Goal: Find contact information: Find contact information

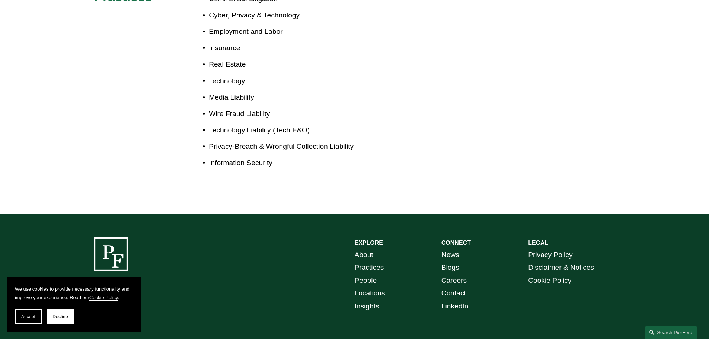
scroll to position [546, 0]
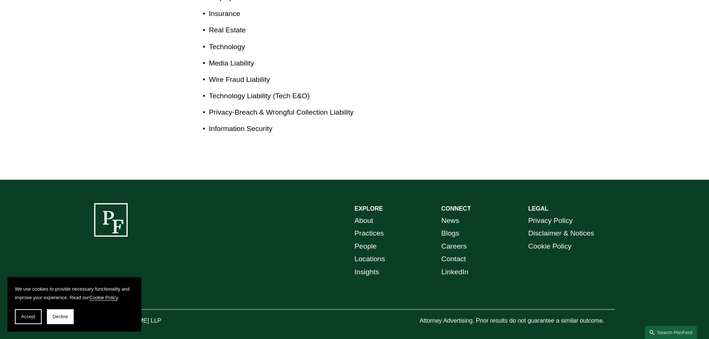
click at [59, 318] on span "Decline" at bounding box center [60, 316] width 16 height 5
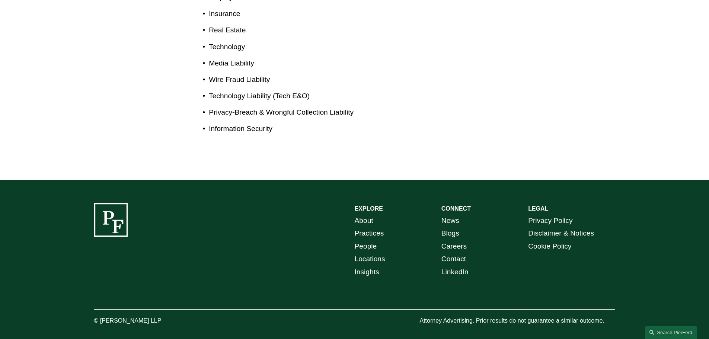
drag, startPoint x: 160, startPoint y: 310, endPoint x: 102, endPoint y: 311, distance: 58.0
click at [102, 315] on p "© [PERSON_NAME] LLP" at bounding box center [148, 320] width 109 height 11
copy p "Pierson Ferdinand LLP"
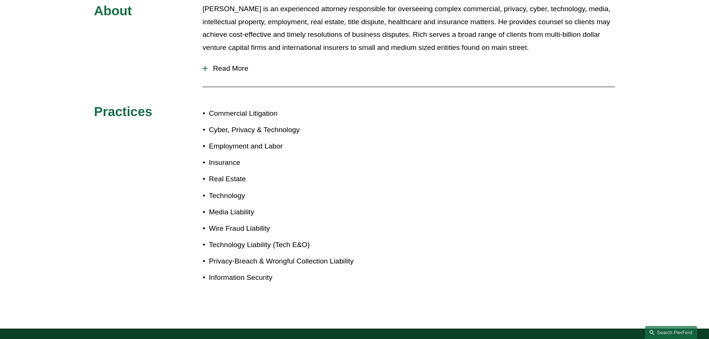
scroll to position [0, 0]
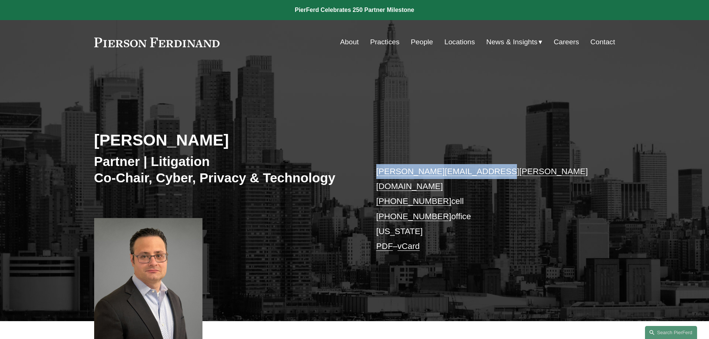
drag, startPoint x: 481, startPoint y: 169, endPoint x: 376, endPoint y: 169, distance: 104.5
click at [376, 169] on p "[PERSON_NAME][EMAIL_ADDRESS][PERSON_NAME][DOMAIN_NAME] [PHONE_NUMBER] cell [PHO…" at bounding box center [484, 209] width 217 height 90
copy link "[PERSON_NAME][EMAIL_ADDRESS][PERSON_NAME][DOMAIN_NAME]"
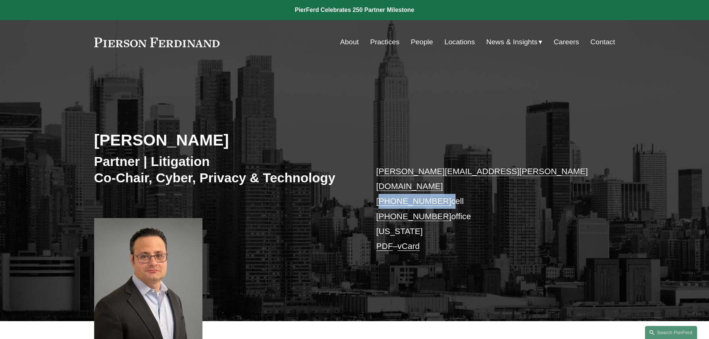
drag, startPoint x: 440, startPoint y: 186, endPoint x: 382, endPoint y: 188, distance: 58.1
click at [382, 188] on p "[PERSON_NAME][EMAIL_ADDRESS][PERSON_NAME][DOMAIN_NAME] [PHONE_NUMBER] cell [PHO…" at bounding box center [484, 209] width 217 height 90
copy p "1.914.523.2976"
drag, startPoint x: 202, startPoint y: 138, endPoint x: 162, endPoint y: 138, distance: 40.2
click at [162, 138] on h2 "[PERSON_NAME]" at bounding box center [224, 139] width 260 height 19
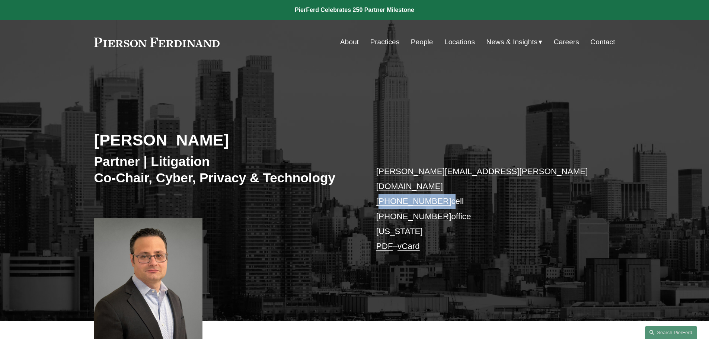
copy h2 "Reiter"
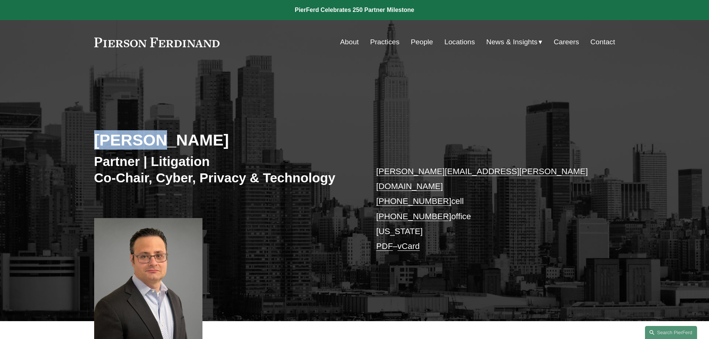
drag, startPoint x: 155, startPoint y: 141, endPoint x: 71, endPoint y: 140, distance: 84.8
click at [71, 140] on div "Richard Reiter Partner | Litigation Co-Chair, Cyber, Privacy & Technology richa…" at bounding box center [354, 203] width 709 height 235
copy h2 "Richard"
click at [408, 241] on link "vCard" at bounding box center [408, 245] width 22 height 9
click at [387, 241] on link "PDF" at bounding box center [384, 245] width 17 height 9
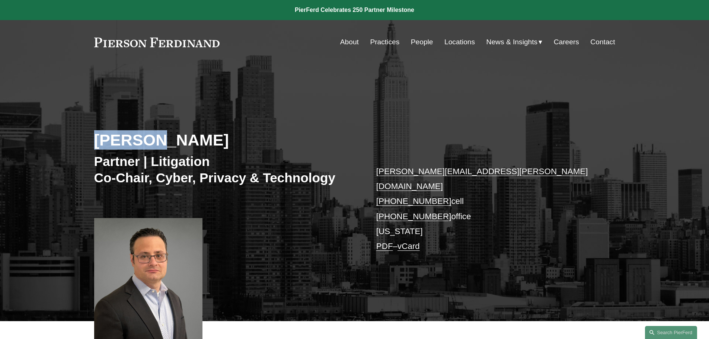
click at [464, 42] on link "Locations" at bounding box center [459, 42] width 31 height 14
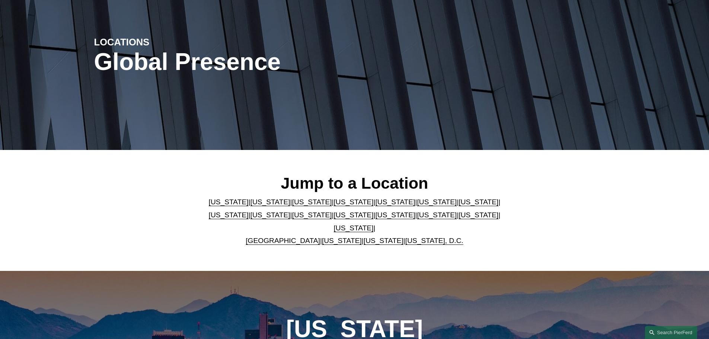
scroll to position [74, 0]
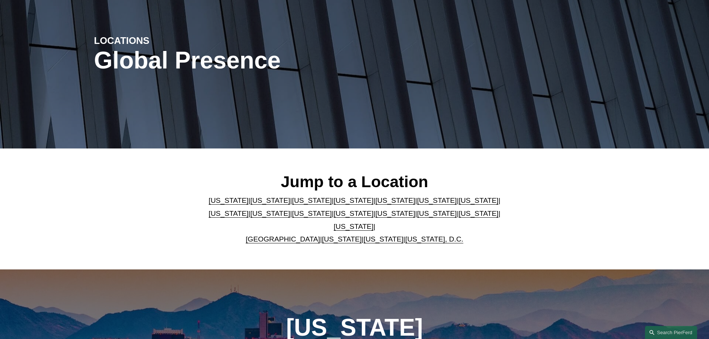
click at [334, 216] on link "[US_STATE]" at bounding box center [354, 213] width 40 height 8
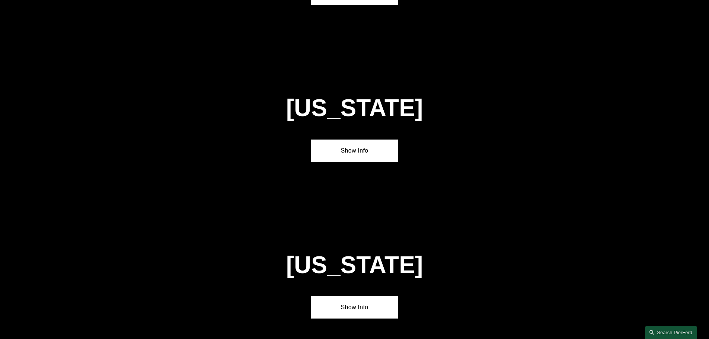
scroll to position [1905, 0]
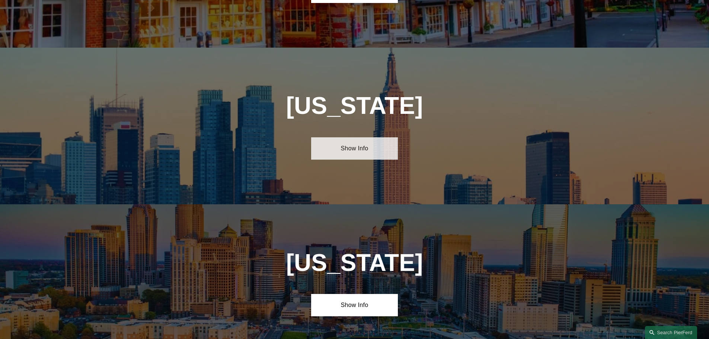
click at [352, 137] on link "Show Info" at bounding box center [354, 148] width 87 height 22
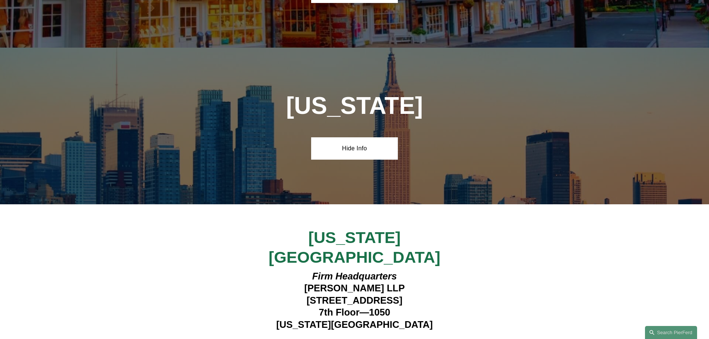
drag, startPoint x: 293, startPoint y: 234, endPoint x: 401, endPoint y: 235, distance: 107.9
click at [401, 270] on h4 "Firm Headquarters Pierson Ferdinand LLP 1270 Avenue of the Americas 7th Floor—1…" at bounding box center [354, 300] width 217 height 60
click at [409, 270] on h4 "Firm Headquarters Pierson Ferdinand LLP 1270 Avenue of the Americas 7th Floor—1…" at bounding box center [354, 300] width 217 height 60
drag, startPoint x: 428, startPoint y: 237, endPoint x: 283, endPoint y: 237, distance: 145.1
click at [283, 270] on h4 "Firm Headquarters Pierson Ferdinand LLP 1270 Avenue of the Americas 7th Floor—1…" at bounding box center [354, 300] width 217 height 60
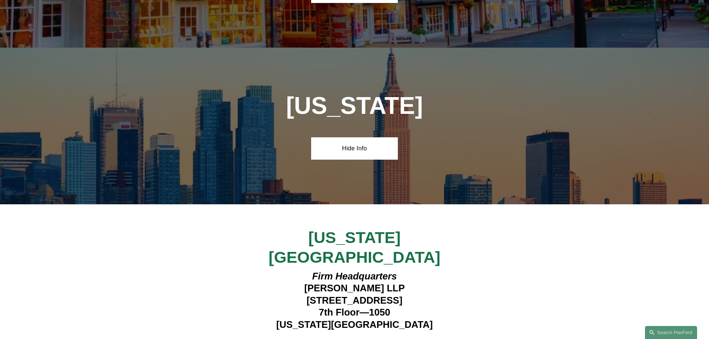
copy h4 "1270 Avenue of the Americas"
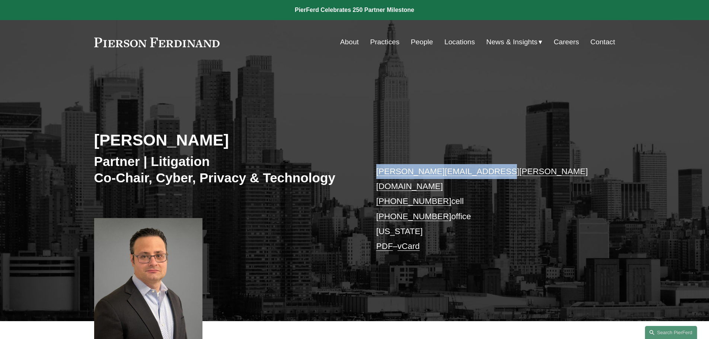
drag, startPoint x: 482, startPoint y: 171, endPoint x: 376, endPoint y: 173, distance: 106.8
click at [376, 173] on p "[PERSON_NAME][EMAIL_ADDRESS][PERSON_NAME][DOMAIN_NAME] [PHONE_NUMBER] cell [PHO…" at bounding box center [484, 209] width 217 height 90
copy link "[PERSON_NAME][EMAIL_ADDRESS][PERSON_NAME][DOMAIN_NAME]"
